Goal: Information Seeking & Learning: Understand process/instructions

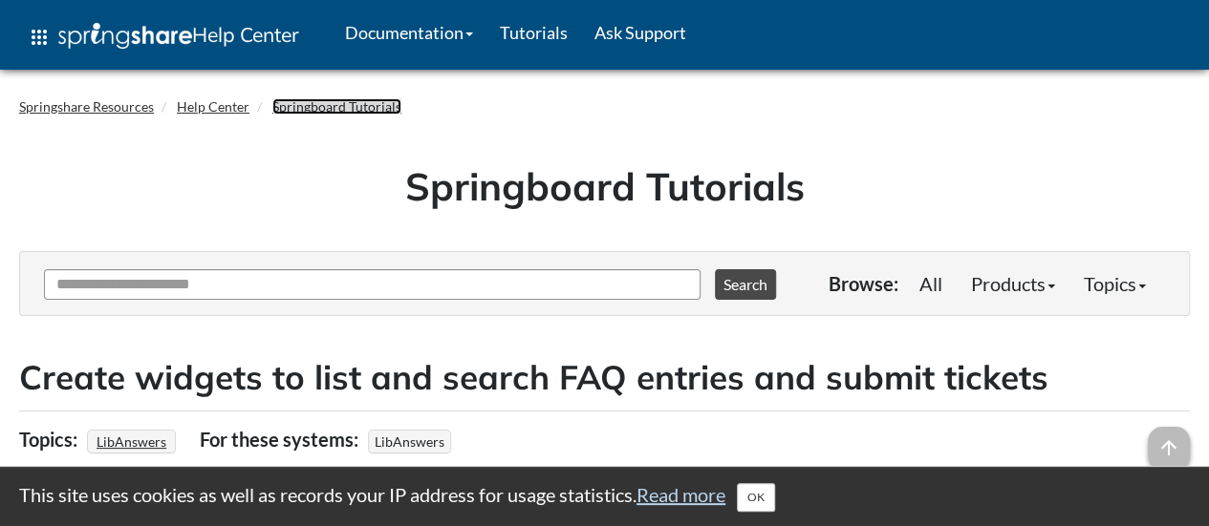
click at [321, 101] on link "Springboard Tutorials" at bounding box center [336, 106] width 129 height 16
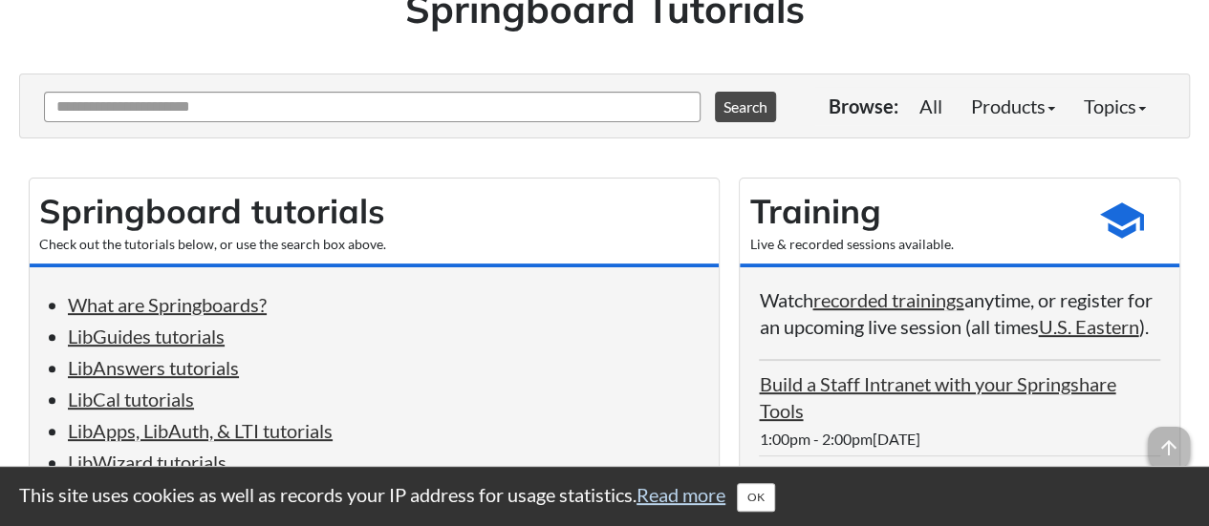
scroll to position [161, 0]
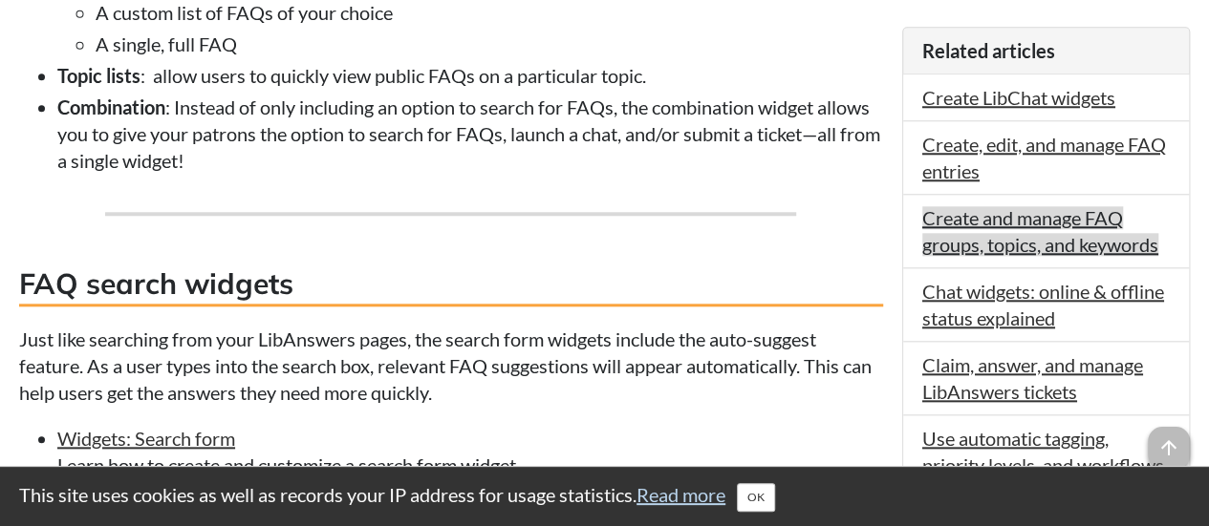
scroll to position [880, 0]
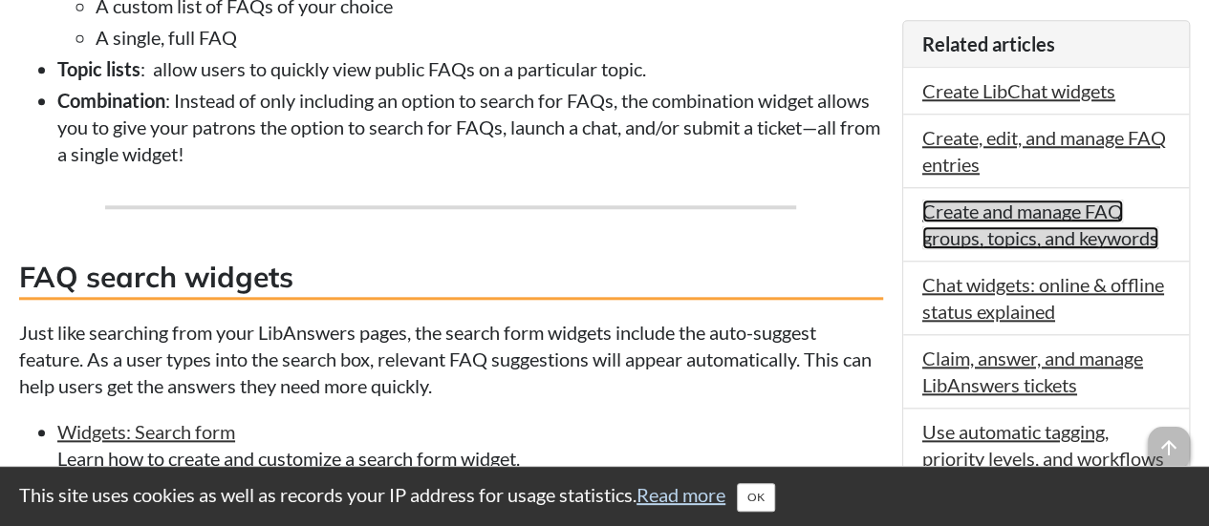
click at [1070, 203] on link "Create and manage FAQ groups, topics, and keywords" at bounding box center [1040, 225] width 236 height 50
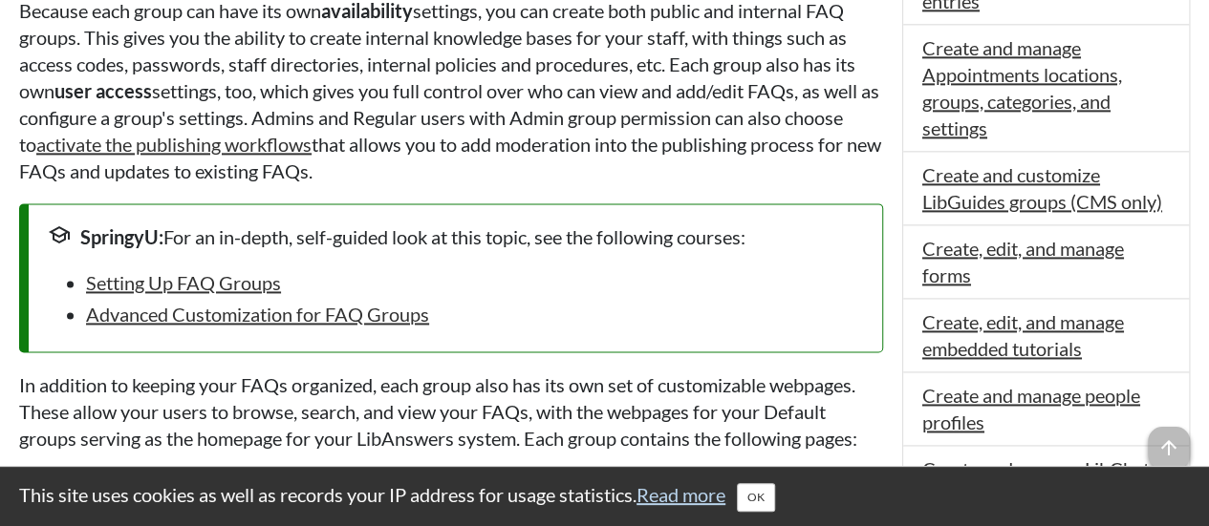
scroll to position [1217, 0]
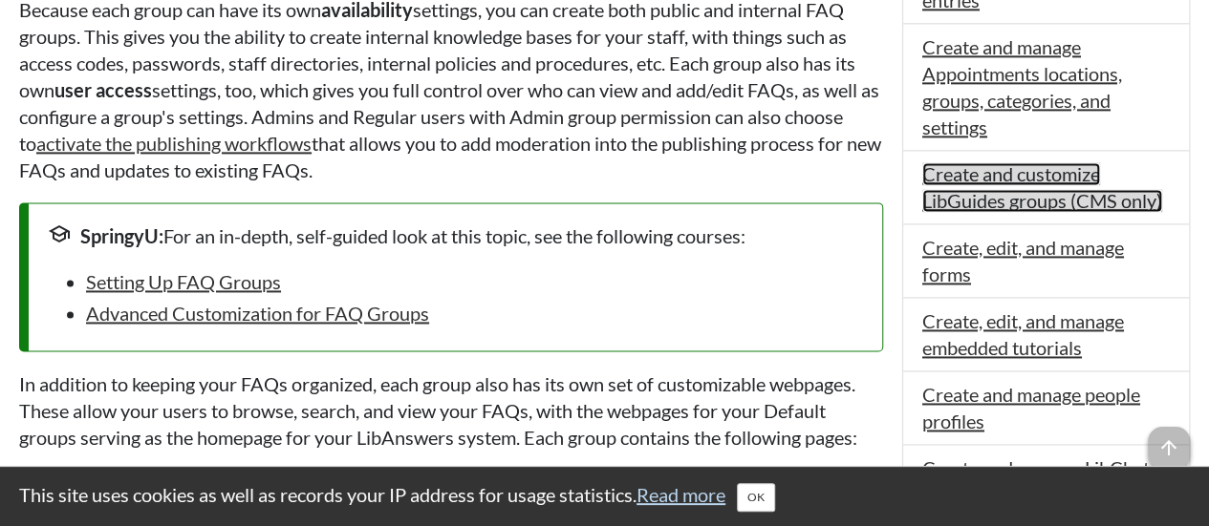
click at [997, 190] on link "Create and customize LibGuides groups (CMS only)" at bounding box center [1042, 187] width 240 height 50
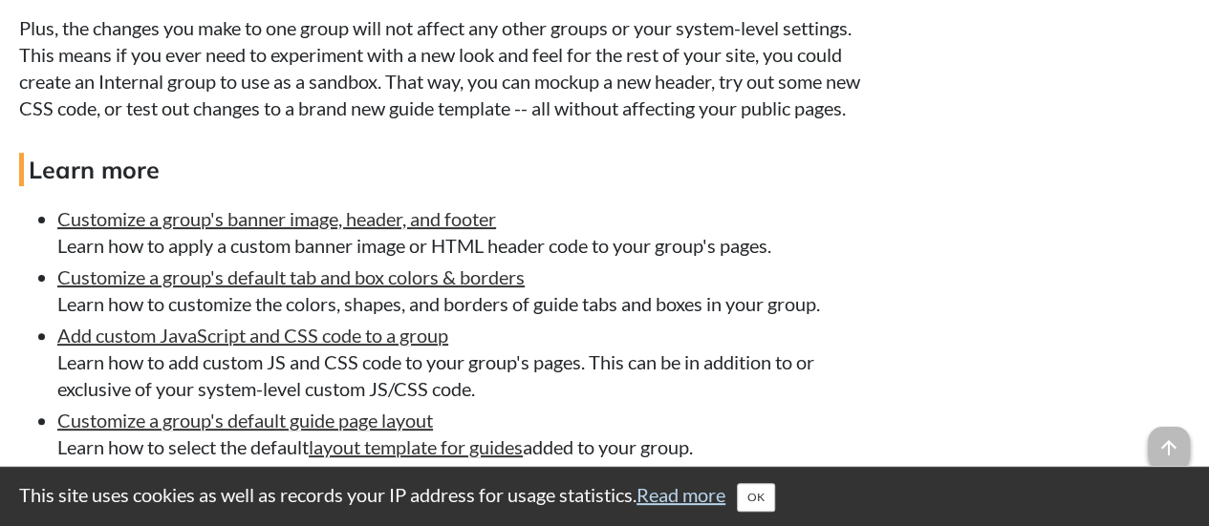
scroll to position [3797, 0]
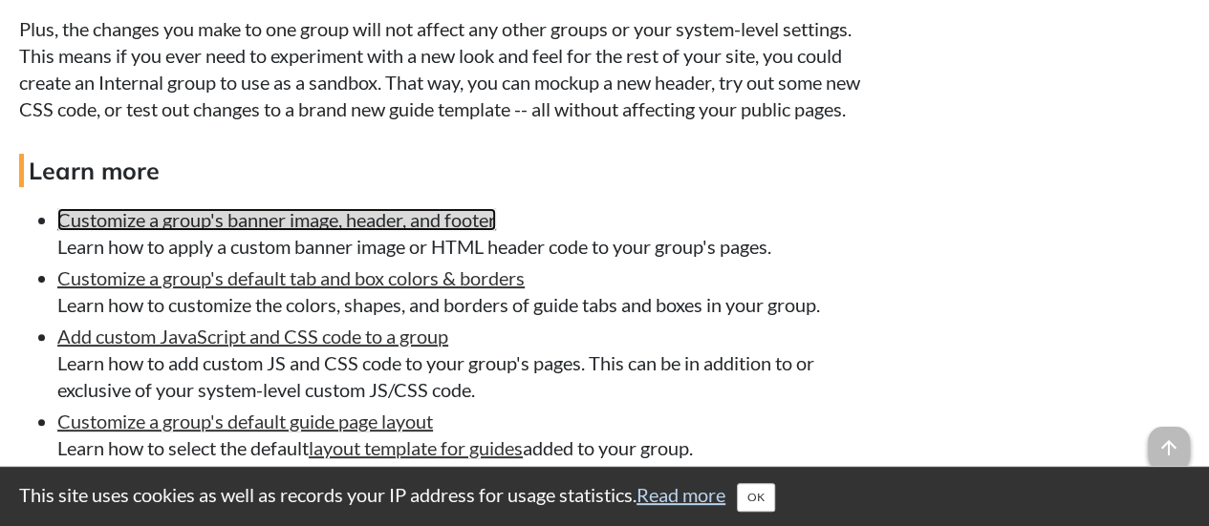
click at [439, 231] on link "Customize a group's banner image, header, and footer" at bounding box center [276, 219] width 439 height 23
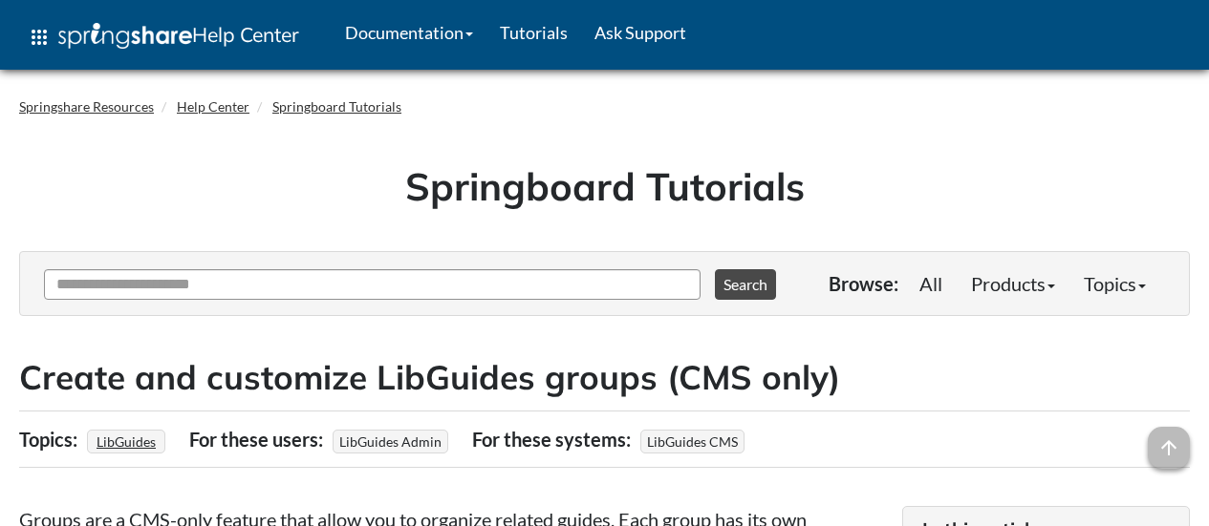
scroll to position [3795, 0]
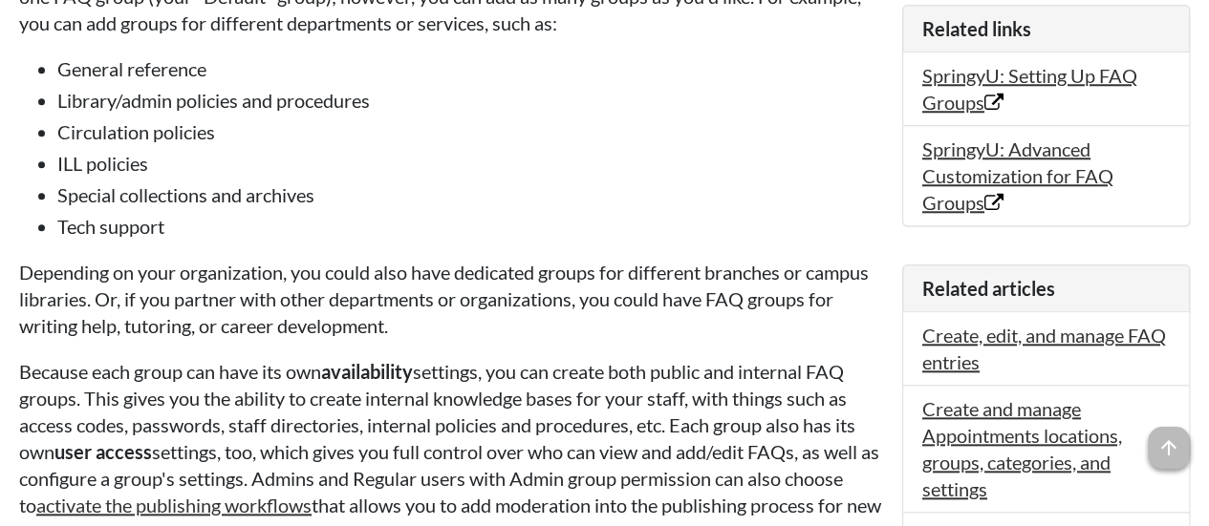
scroll to position [857, 0]
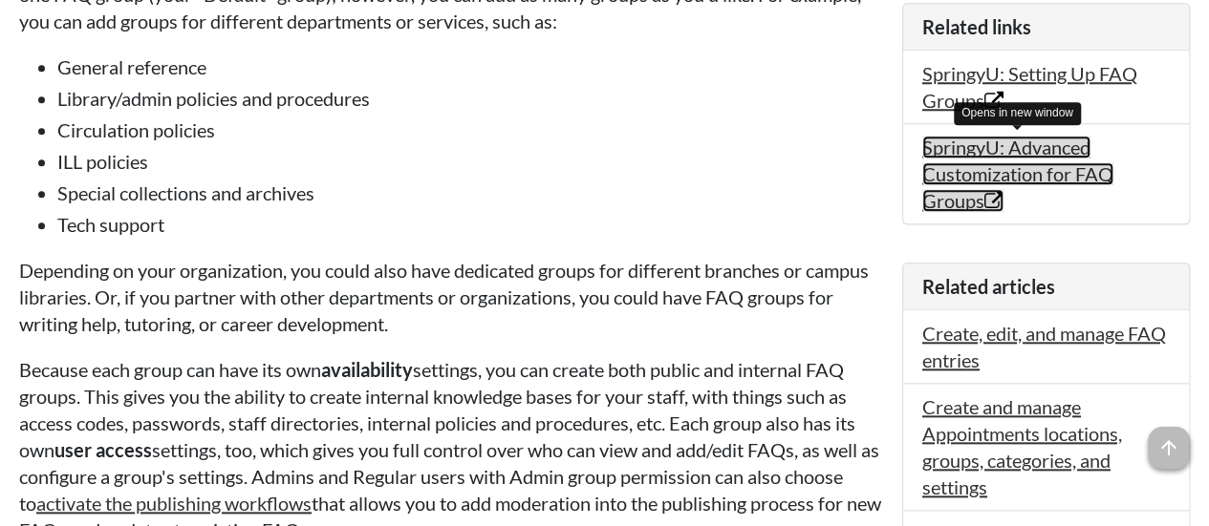
click at [1093, 170] on link "SpringyU: Advanced Customization for FAQ Groups Opens in new window" at bounding box center [1017, 174] width 191 height 76
